Goal: Transaction & Acquisition: Purchase product/service

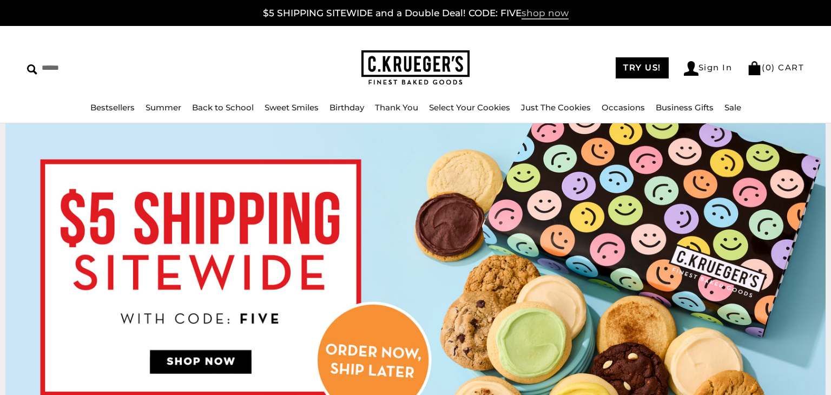
click at [534, 14] on span "shop now" at bounding box center [544, 14] width 47 height 12
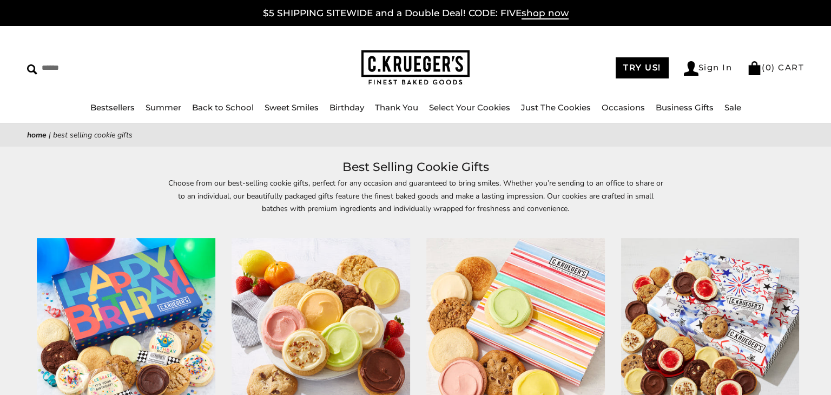
click at [730, 111] on link "Sale" at bounding box center [732, 107] width 17 height 10
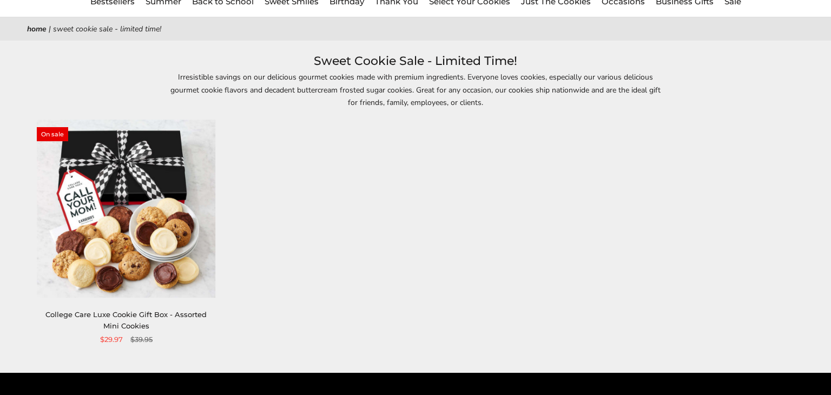
scroll to position [115, 0]
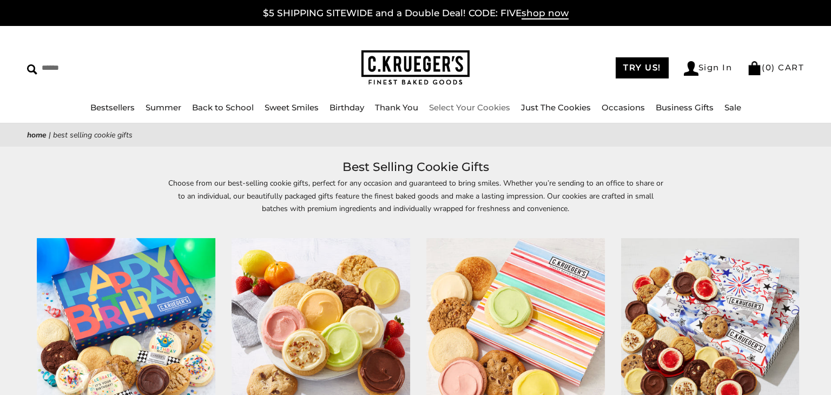
click at [462, 109] on link "Select Your Cookies" at bounding box center [469, 107] width 81 height 10
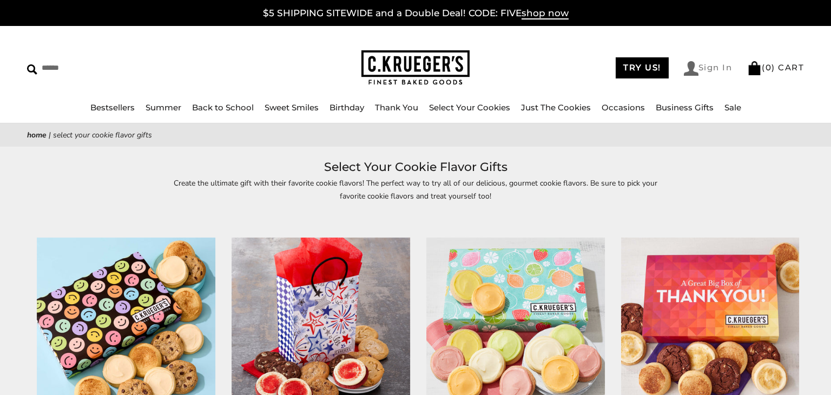
click at [699, 65] on link "Sign In" at bounding box center [708, 68] width 49 height 15
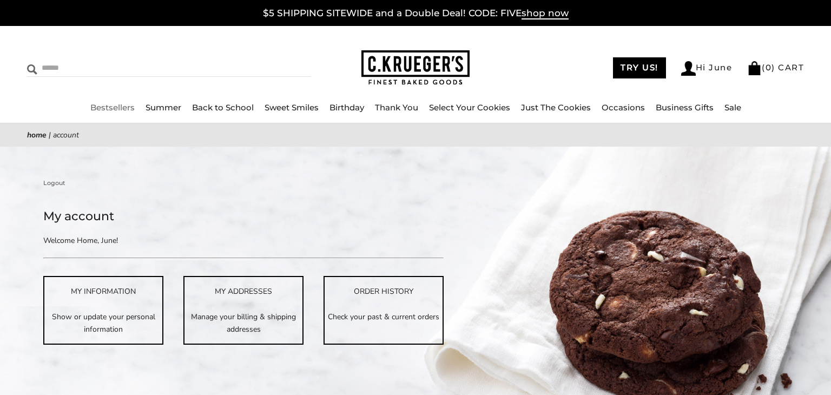
click at [34, 67] on img at bounding box center [32, 69] width 10 height 10
click at [47, 69] on input "Search" at bounding box center [119, 67] width 184 height 17
type input "*"
click at [87, 63] on input "Search" at bounding box center [119, 67] width 184 height 17
click at [113, 108] on link "Bestsellers" at bounding box center [112, 107] width 44 height 10
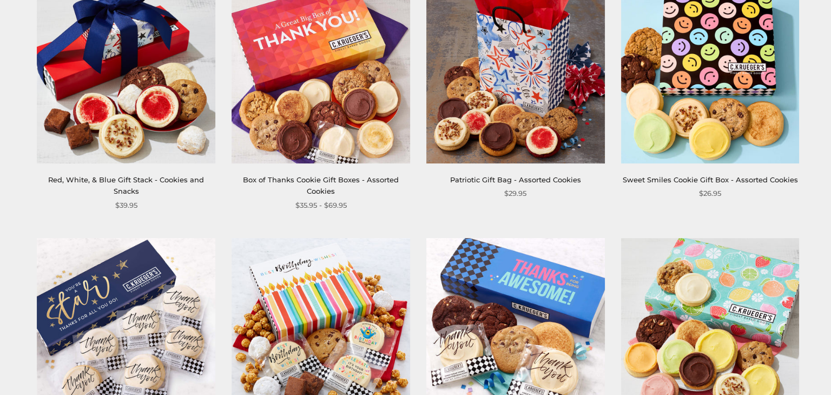
scroll to position [518, 0]
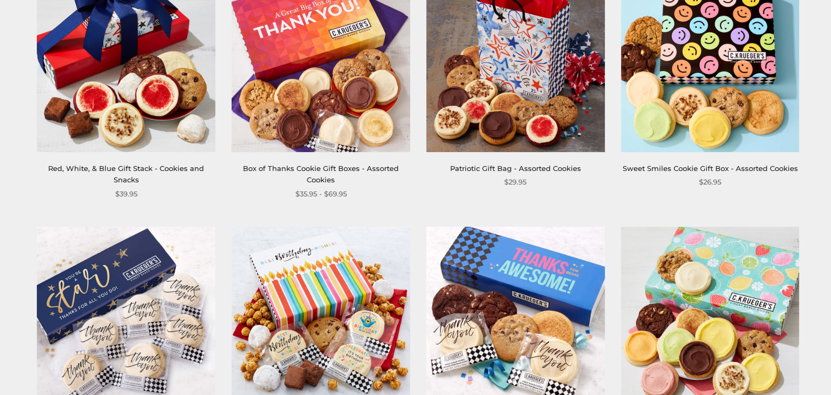
drag, startPoint x: 830, startPoint y: 44, endPoint x: 803, endPoint y: 150, distance: 110.1
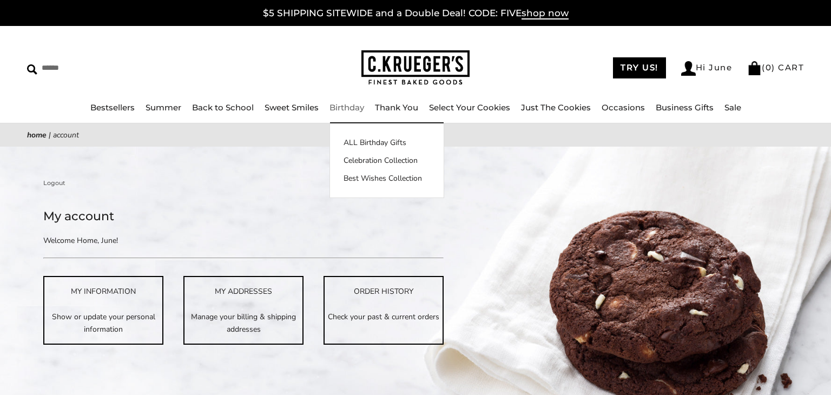
click at [332, 108] on link "Birthday" at bounding box center [346, 107] width 35 height 10
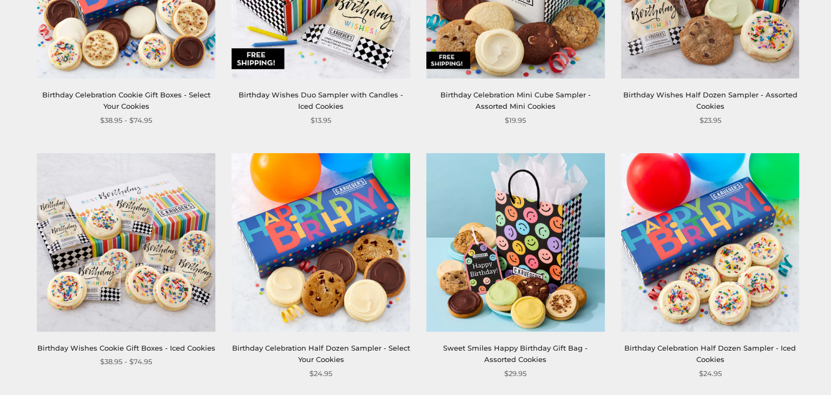
scroll to position [842, 0]
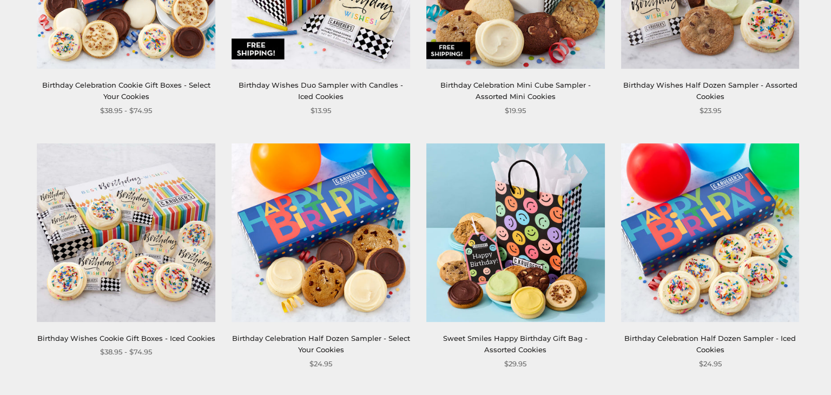
click at [799, 208] on html "Skip to content ****** Bestsellers Summer Summer Vibes Summer Garden Hello Suns…" at bounding box center [415, 241] width 831 height 2167
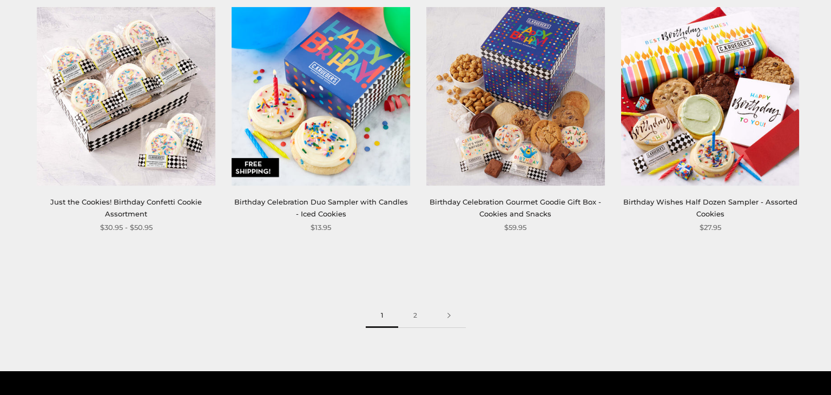
scroll to position [1517, 0]
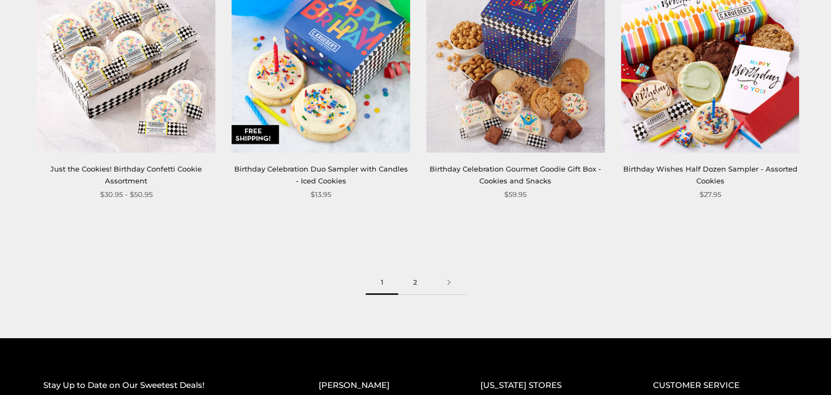
click at [416, 285] on link "2" at bounding box center [415, 282] width 34 height 24
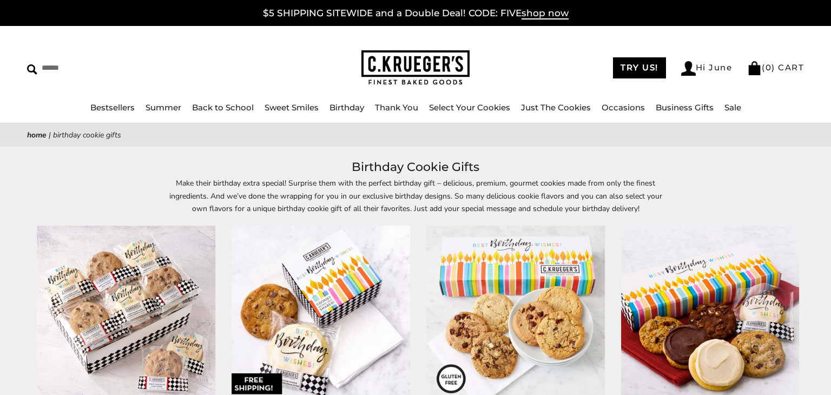
scroll to position [78, 0]
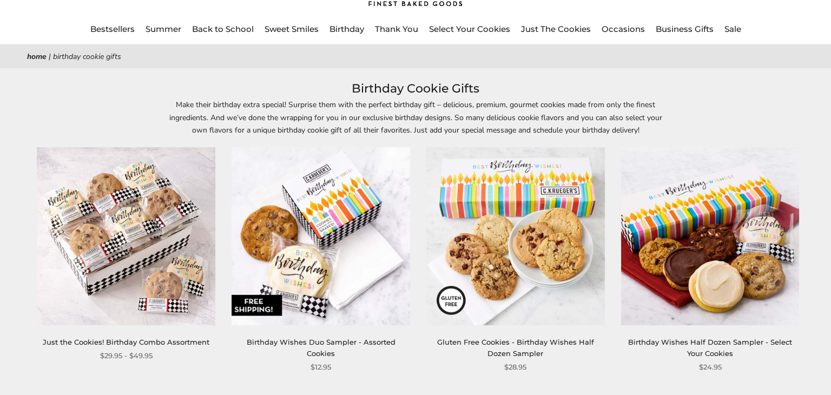
click at [823, 120] on div "Make their birthday extra special! Surprise them with the perfect birthday gift…" at bounding box center [415, 116] width 831 height 37
click at [774, 29] on ul "Bestsellers Summer Summer Vibes Summer Garden Hello Sunshine Patriotic Back to …" at bounding box center [415, 34] width 831 height 24
click at [772, 28] on ul "Bestsellers Summer Summer Vibes Summer Garden Hello Sunshine Patriotic Back to …" at bounding box center [415, 34] width 831 height 24
click at [561, 27] on link "Just The Cookies" at bounding box center [556, 29] width 70 height 10
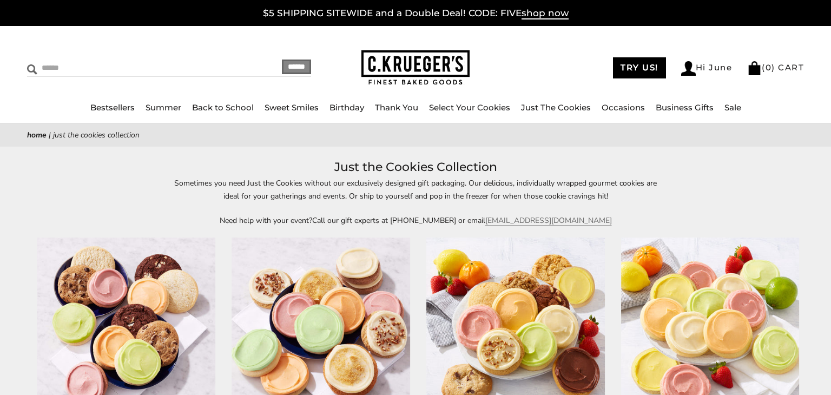
click at [52, 71] on input "Search" at bounding box center [119, 67] width 184 height 17
click at [69, 65] on input "Search" at bounding box center [119, 67] width 184 height 17
type input "*"
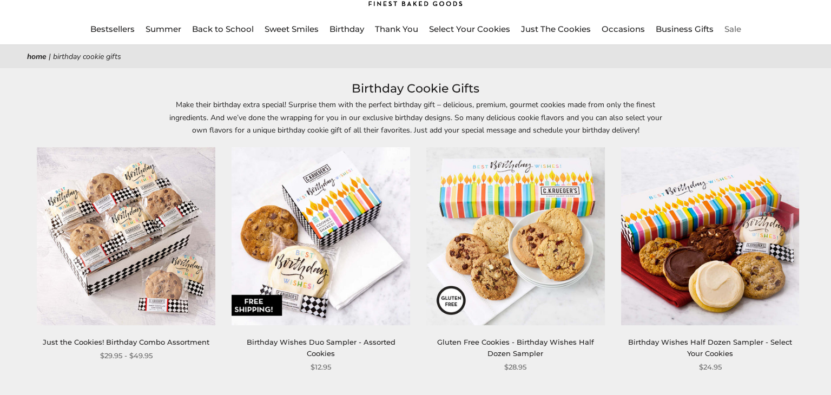
click at [770, 27] on ul "Bestsellers Summer Summer Vibes Summer Garden Hello Sunshine Patriotic Back to …" at bounding box center [415, 34] width 831 height 24
click at [730, 34] on li "Sale" at bounding box center [732, 30] width 17 height 14
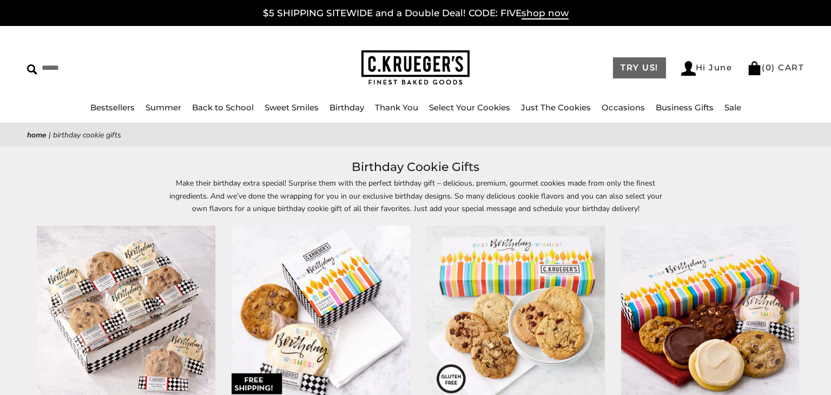
click at [633, 68] on link "TRY US!" at bounding box center [639, 67] width 53 height 21
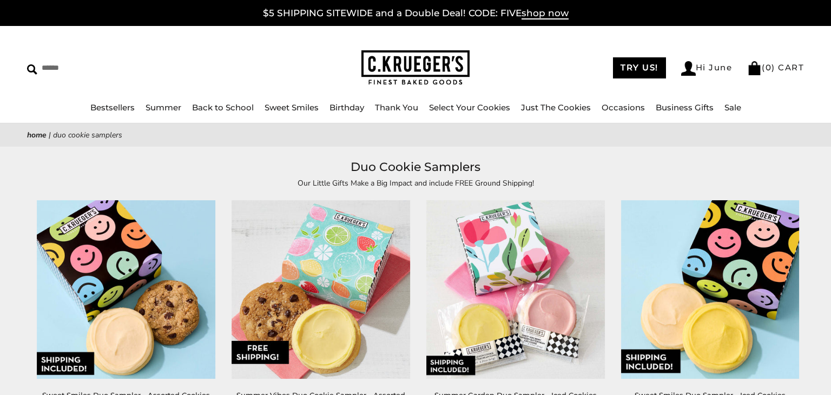
drag, startPoint x: 829, startPoint y: 57, endPoint x: 791, endPoint y: -3, distance: 71.4
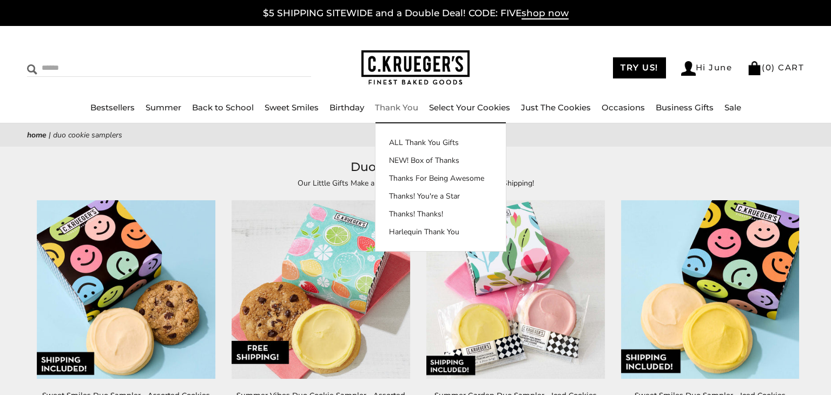
click at [59, 67] on input "Search" at bounding box center [119, 67] width 184 height 17
type input "*****"
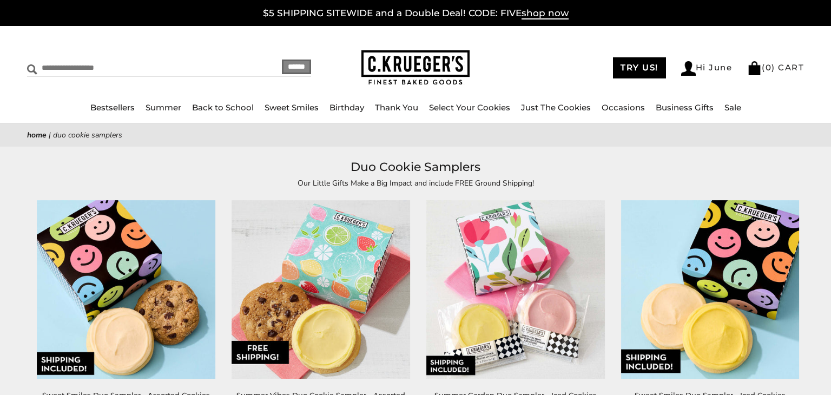
type input "**********"
click at [282, 69] on input "******" at bounding box center [296, 66] width 29 height 15
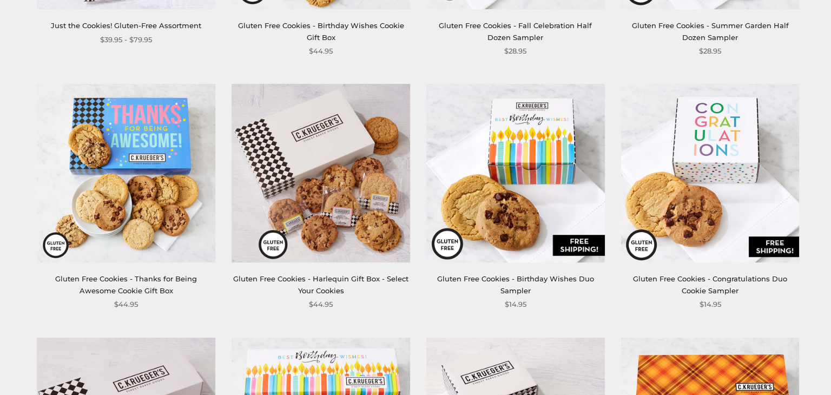
scroll to position [394, 0]
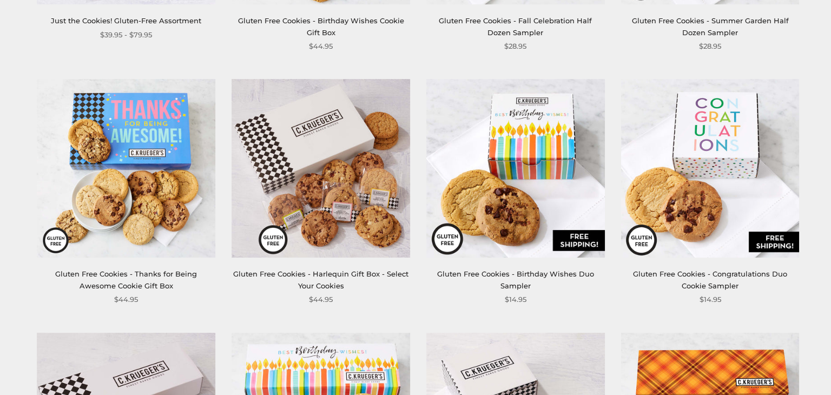
drag, startPoint x: 830, startPoint y: 48, endPoint x: 810, endPoint y: 109, distance: 64.5
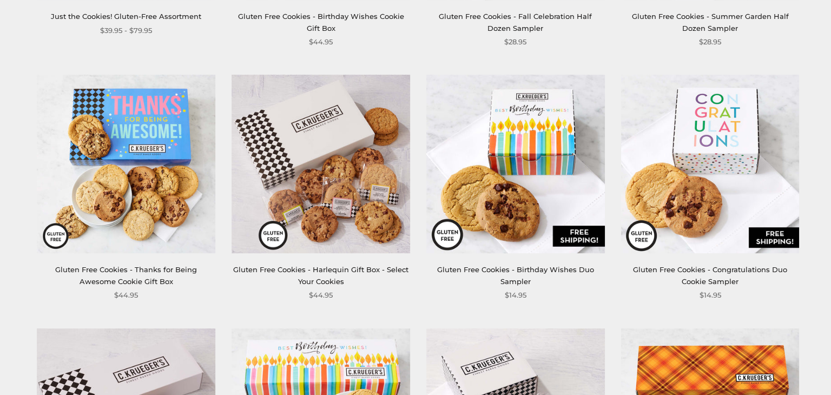
scroll to position [418, 0]
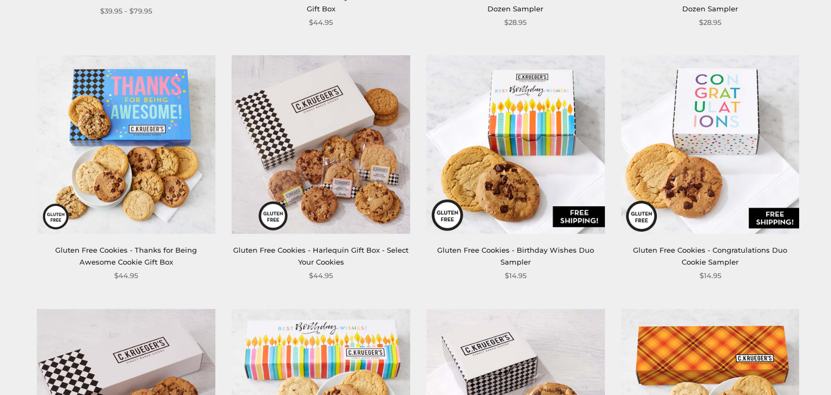
click at [533, 128] on img at bounding box center [515, 145] width 178 height 178
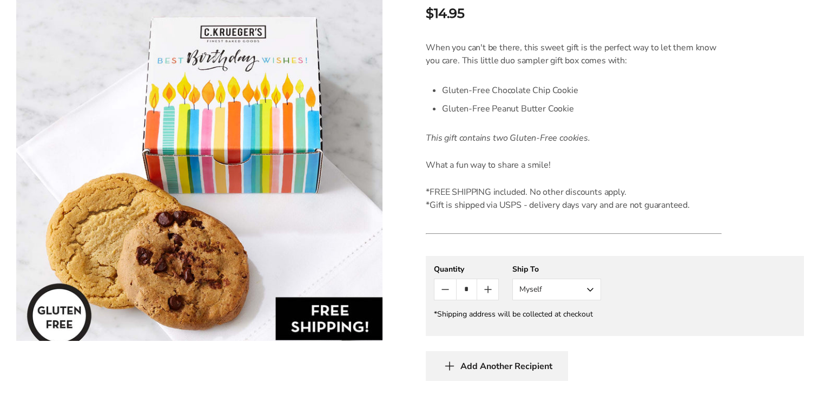
scroll to position [281, 0]
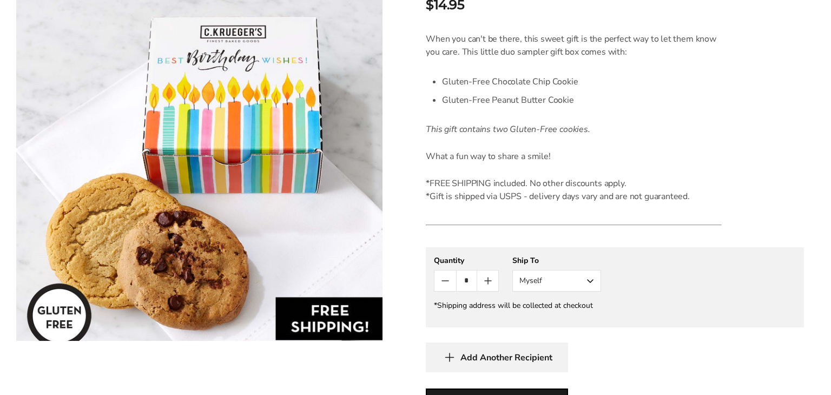
drag, startPoint x: 0, startPoint y: 0, endPoint x: 821, endPoint y: 157, distance: 835.4
click at [822, 156] on html "Skip to content ****** Bestsellers Summer Summer Vibes Summer Garden Hello Suns…" at bounding box center [415, 288] width 831 height 1138
click at [592, 281] on button "Myself" at bounding box center [556, 281] width 89 height 22
click at [556, 320] on button "Other Recipient" at bounding box center [557, 320] width 88 height 19
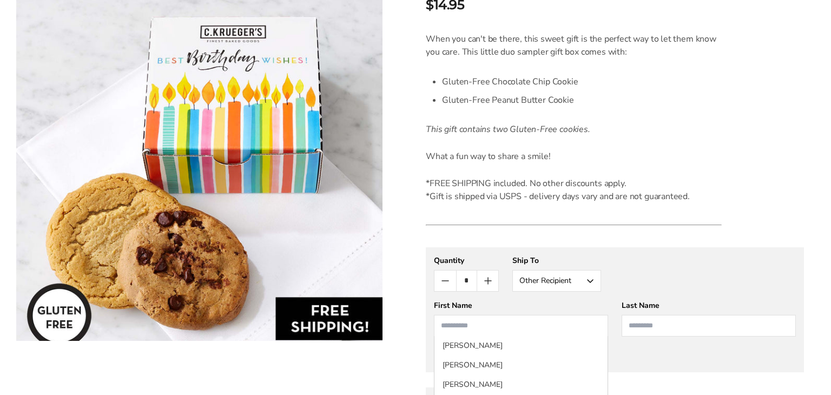
click at [439, 323] on input "First Name" at bounding box center [521, 326] width 174 height 22
type input "**********"
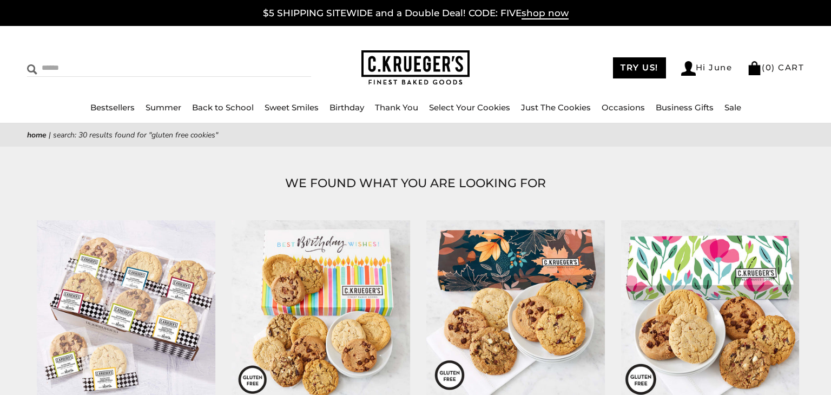
click at [44, 69] on input "Search" at bounding box center [119, 67] width 184 height 17
type input "*"
type input "*****"
type input "**********"
click at [289, 68] on input "******" at bounding box center [296, 66] width 29 height 15
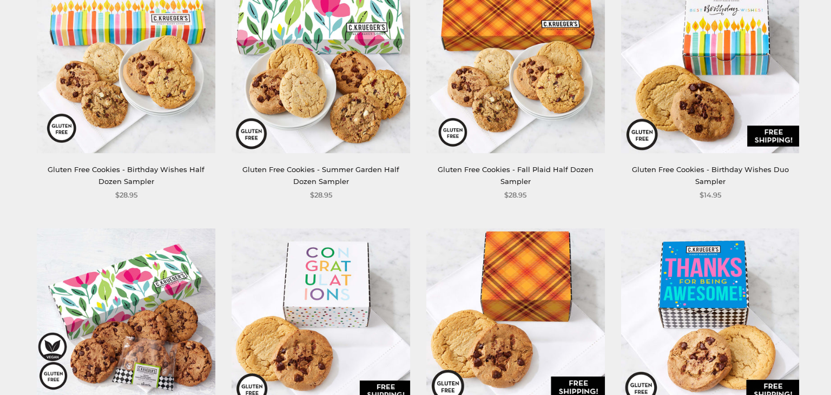
scroll to position [482, 0]
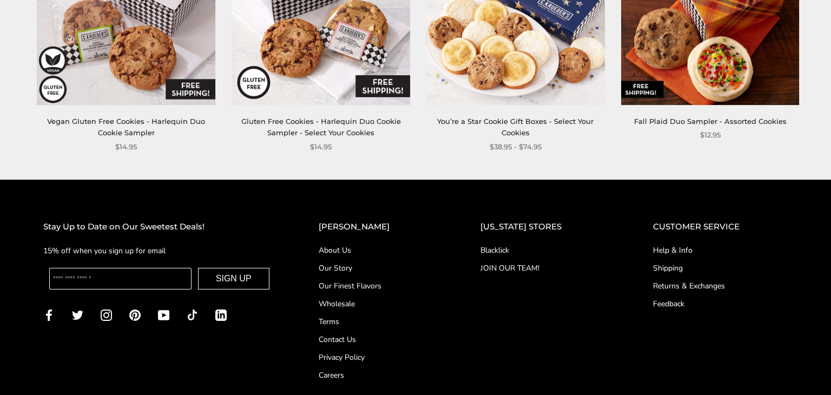
drag, startPoint x: 830, startPoint y: 52, endPoint x: 772, endPoint y: 336, distance: 289.3
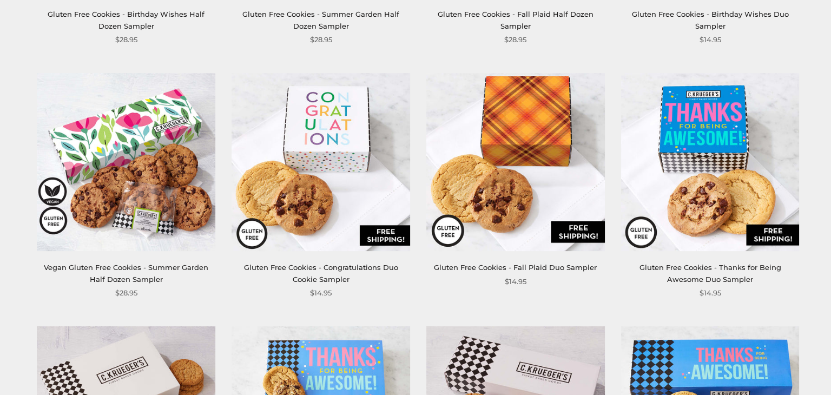
scroll to position [671, 0]
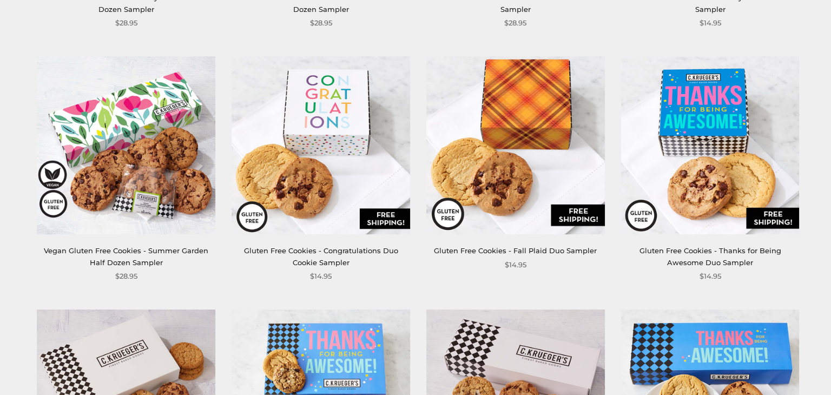
click at [484, 176] on img at bounding box center [515, 145] width 178 height 178
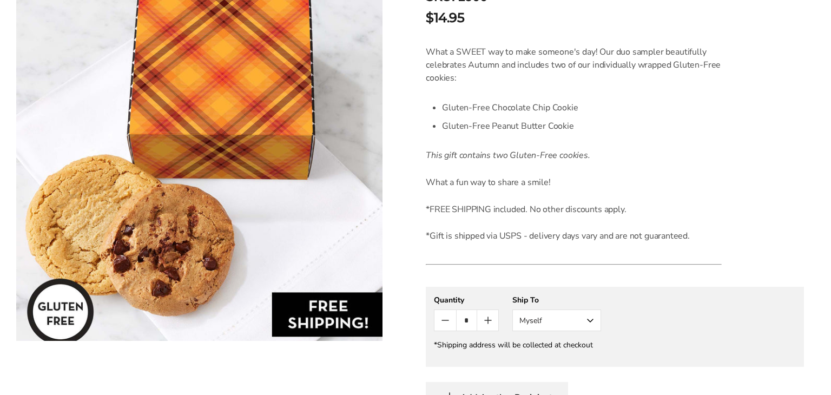
scroll to position [277, 0]
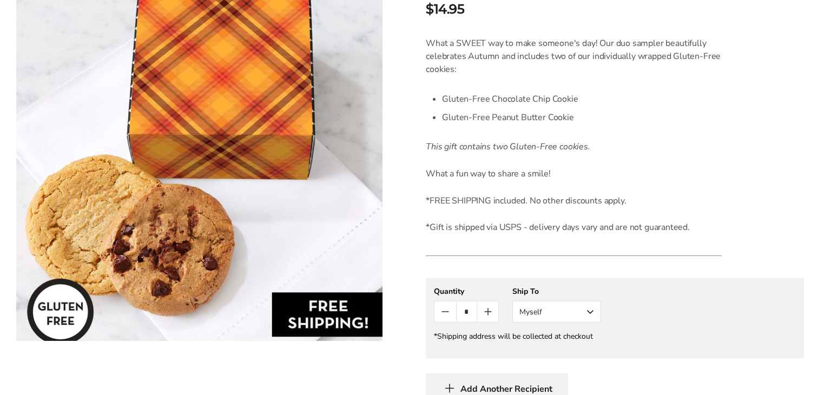
click at [591, 309] on button "Myself" at bounding box center [556, 312] width 89 height 22
